Goal: Find specific page/section: Find specific page/section

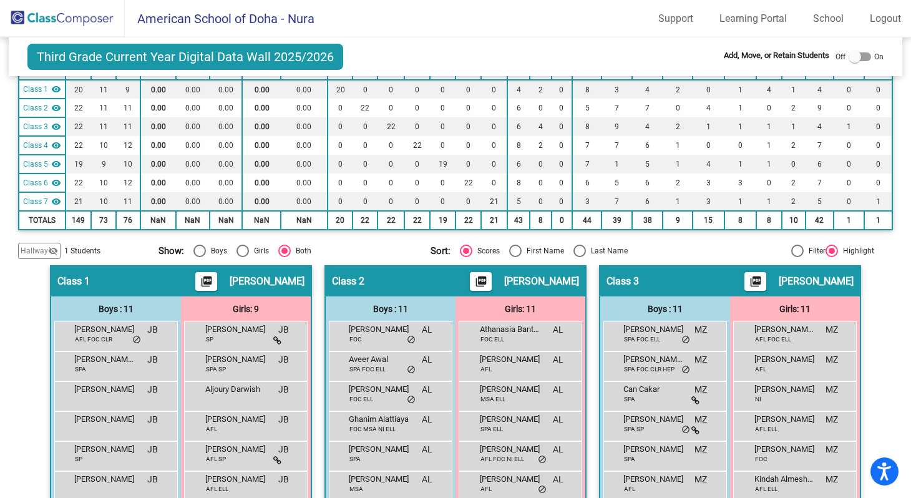
scroll to position [110, 0]
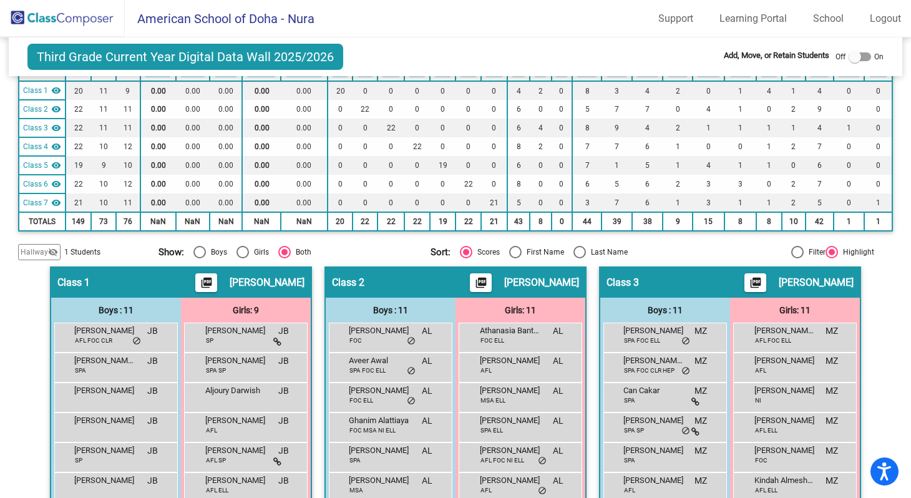
click at [89, 22] on img at bounding box center [62, 18] width 125 height 37
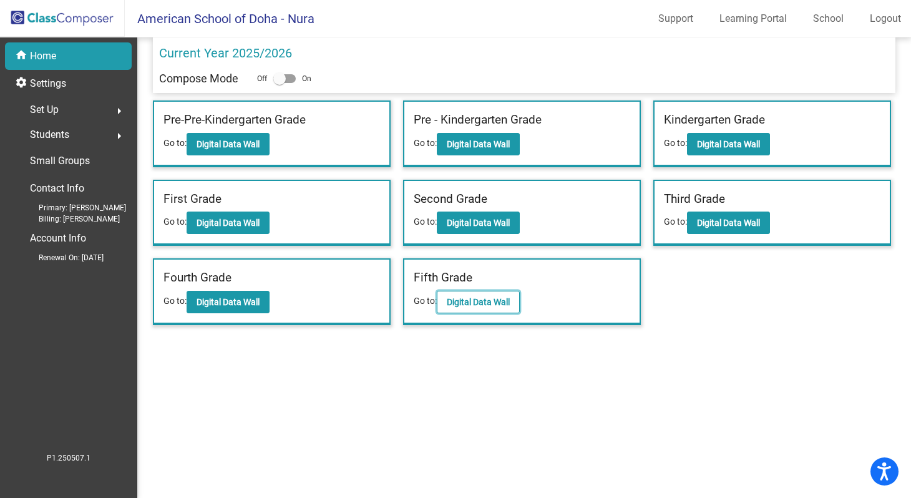
click at [453, 303] on b "Digital Data Wall" at bounding box center [478, 302] width 63 height 10
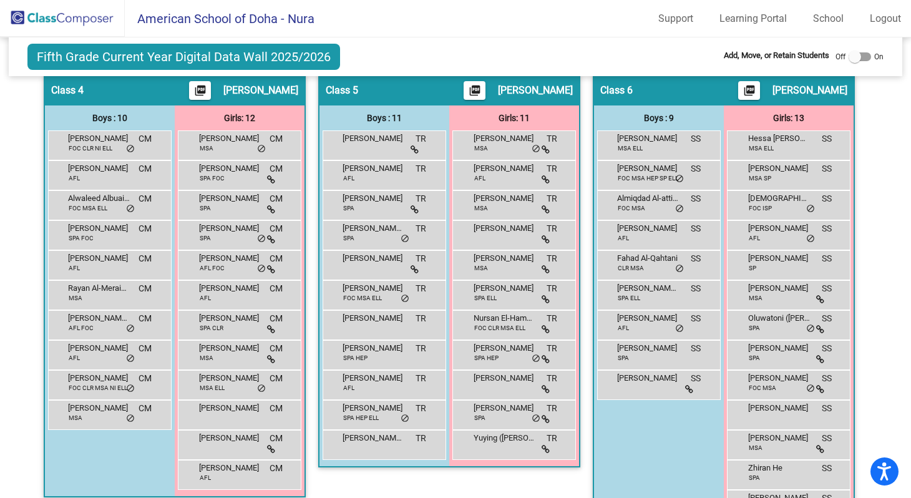
scroll to position [791, 0]
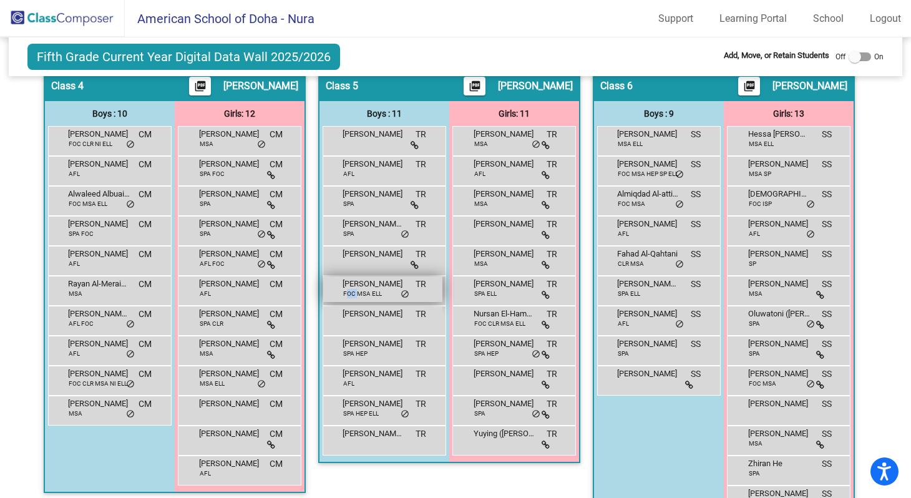
drag, startPoint x: 356, startPoint y: 292, endPoint x: 343, endPoint y: 293, distance: 13.2
click at [343, 293] on span "FOC MSA ELL" at bounding box center [362, 293] width 39 height 9
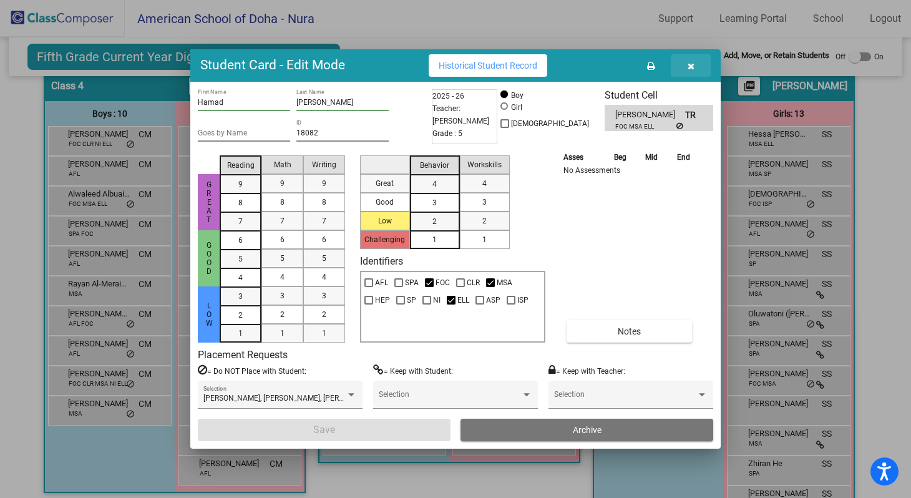
click at [689, 67] on icon "button" at bounding box center [691, 66] width 7 height 9
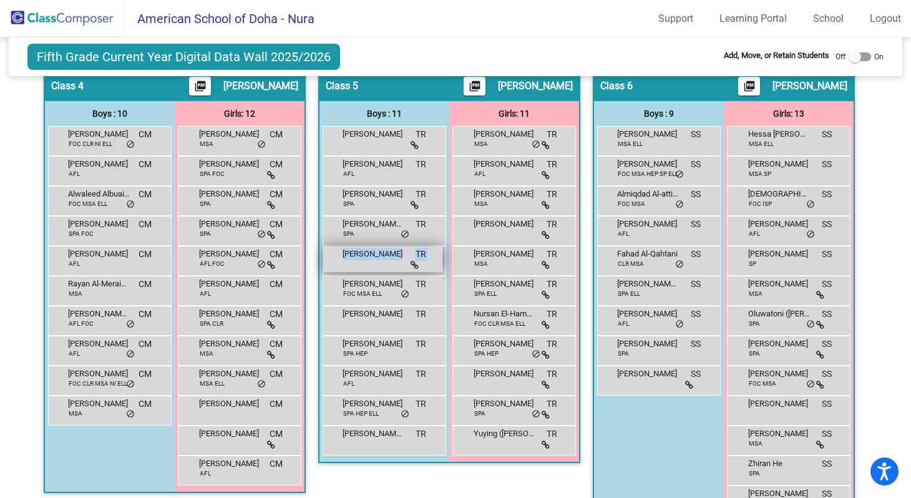
drag, startPoint x: 379, startPoint y: 296, endPoint x: 365, endPoint y: 270, distance: 29.6
click at [365, 270] on div "[PERSON_NAME] TR lock do_not_disturb_alt [PERSON_NAME] AFL TR lock do_not_distu…" at bounding box center [385, 290] width 124 height 329
click at [493, 58] on div "Fifth Grade Current Year Digital Data Wall 2025/2026 Add, Move, or Retain Stude…" at bounding box center [456, 56] width 894 height 39
drag, startPoint x: 354, startPoint y: 287, endPoint x: 337, endPoint y: 281, distance: 18.0
click at [337, 281] on div "Hamad Al Zainal FOC MSA ELL TR lock do_not_disturb_alt" at bounding box center [382, 289] width 119 height 26
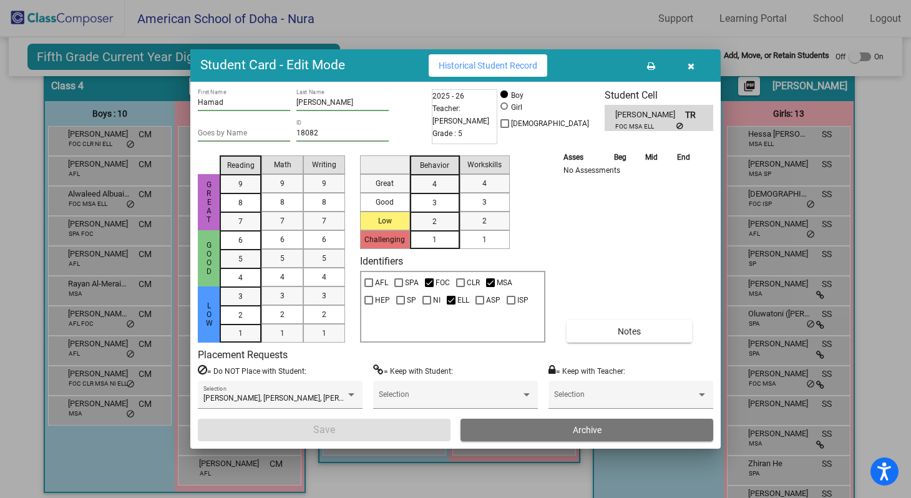
click at [691, 69] on icon "button" at bounding box center [691, 66] width 7 height 9
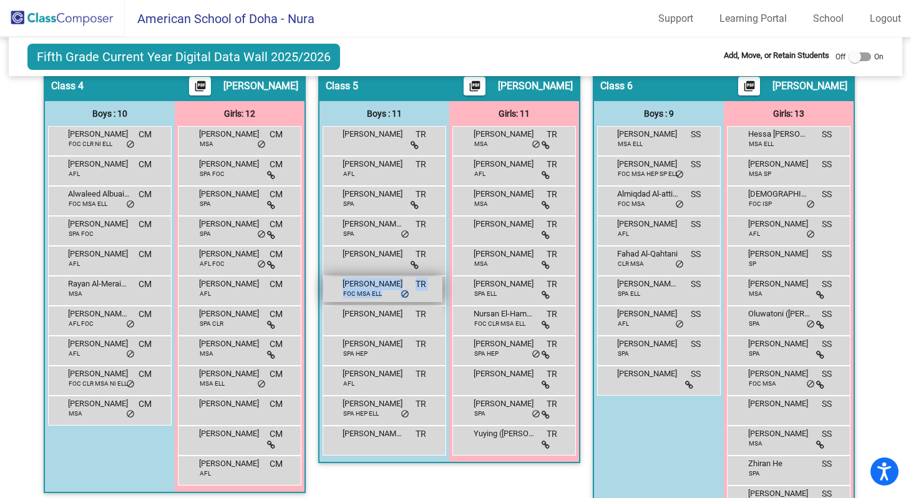
drag, startPoint x: 429, startPoint y: 293, endPoint x: 404, endPoint y: 293, distance: 24.3
click at [404, 293] on div "Hamad Al Zainal FOC MSA ELL TR lock do_not_disturb_alt" at bounding box center [382, 289] width 119 height 26
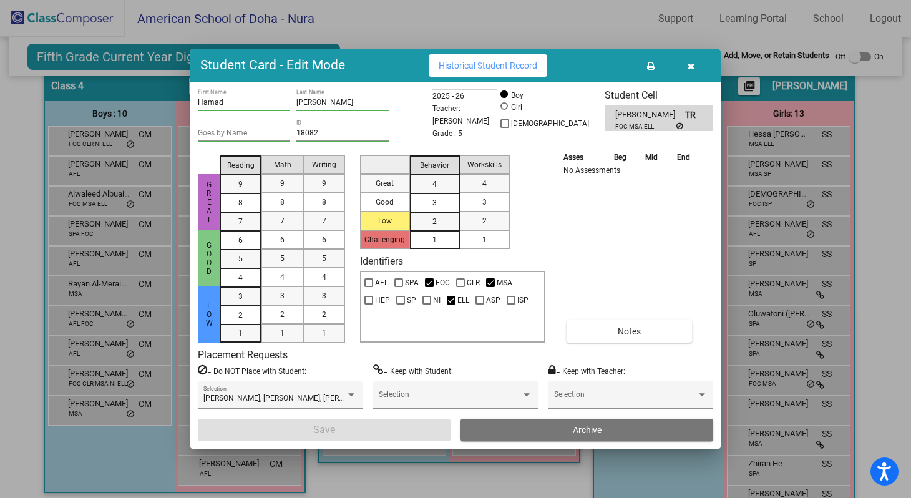
click at [691, 66] on icon "button" at bounding box center [691, 66] width 7 height 9
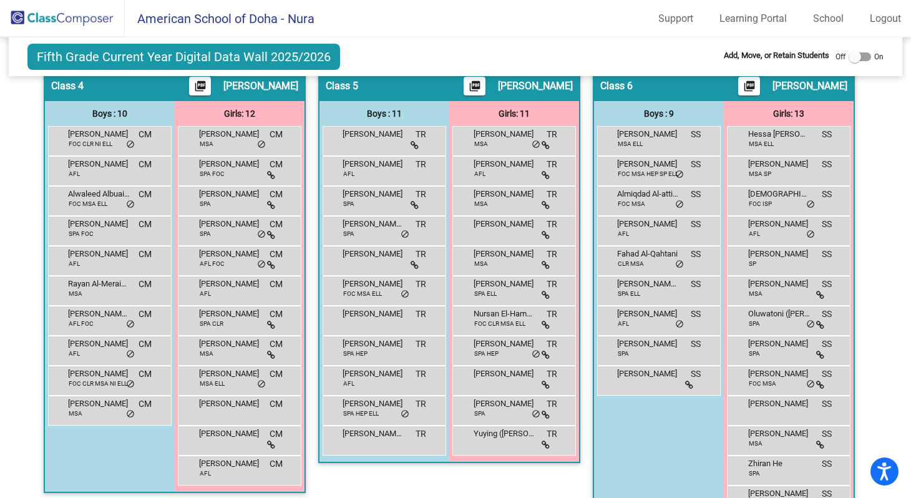
click at [417, 483] on div "Class 5 picture_as_pdf [PERSON_NAME] Add Student First Name Last Name Student I…" at bounding box center [449, 303] width 262 height 466
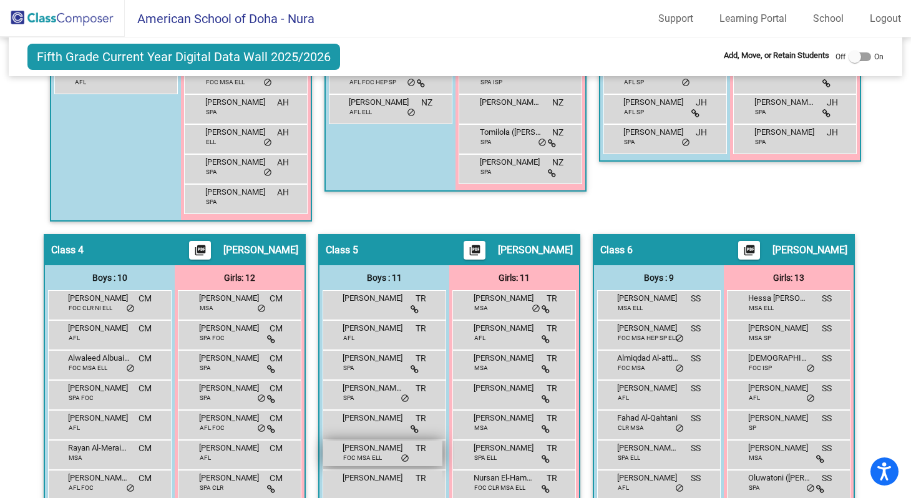
scroll to position [625, 0]
